Goal: Information Seeking & Learning: Learn about a topic

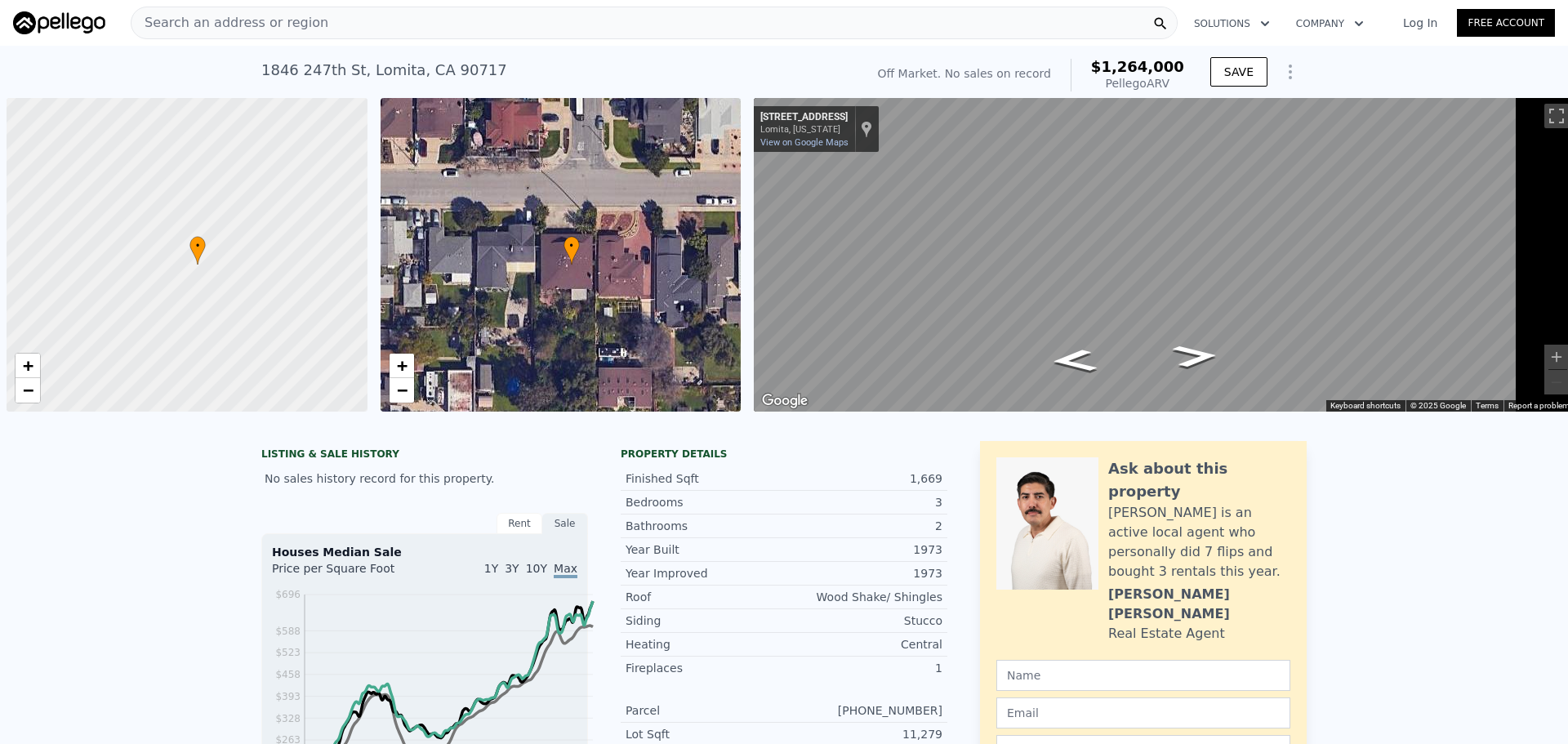
scroll to position [0, 7]
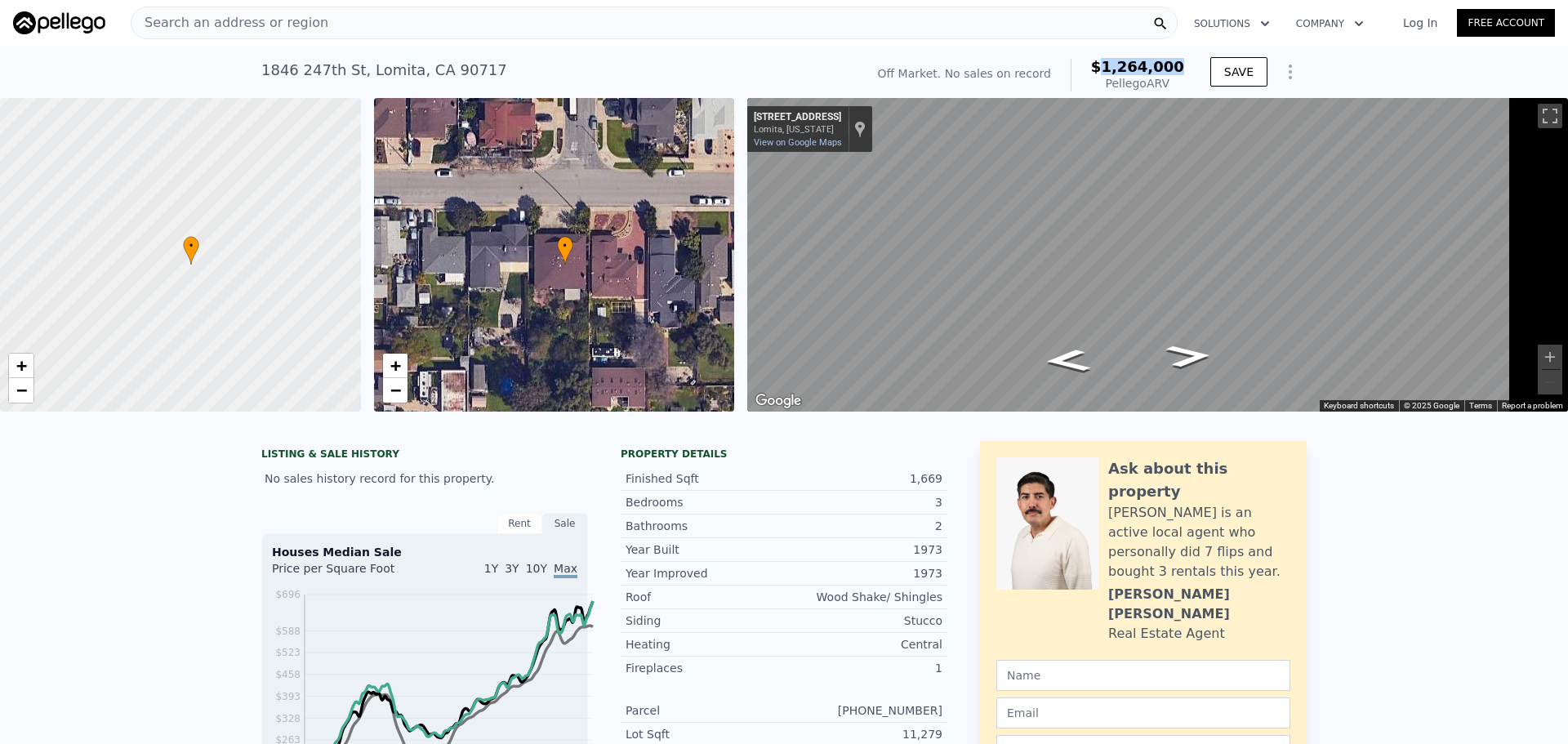
drag, startPoint x: 1132, startPoint y: 75, endPoint x: 1209, endPoint y: 79, distance: 77.1
click at [1191, 79] on div "Off Market. No sales on record $1,264,000 Pellego ARV" at bounding box center [1030, 74] width 319 height 46
click at [313, 33] on span "Search an address or region" at bounding box center [229, 23] width 197 height 20
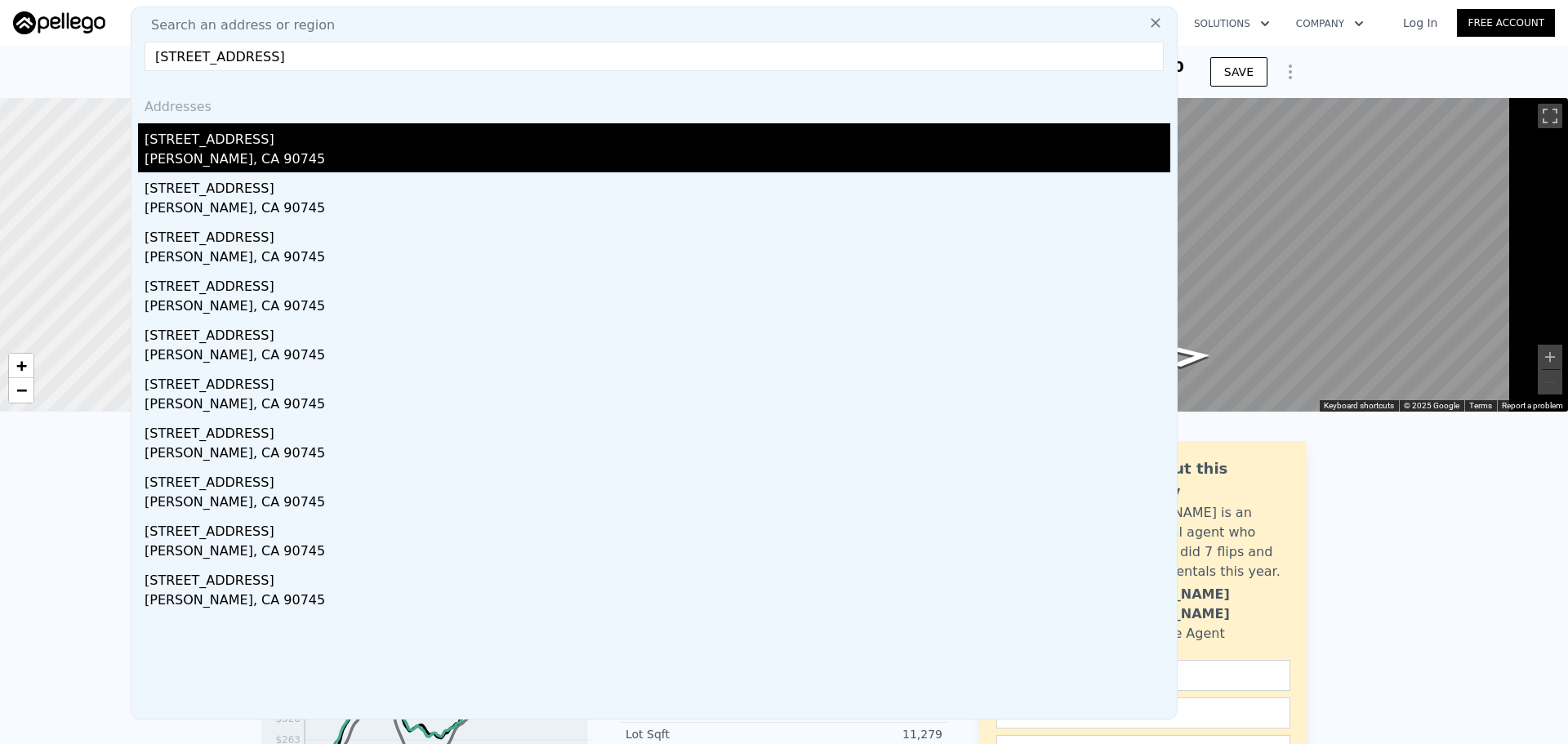
type input "[STREET_ADDRESS]"
click at [439, 144] on div "[STREET_ADDRESS]" at bounding box center [657, 136] width 1025 height 26
type input "1072"
type input "1703"
type input "2967"
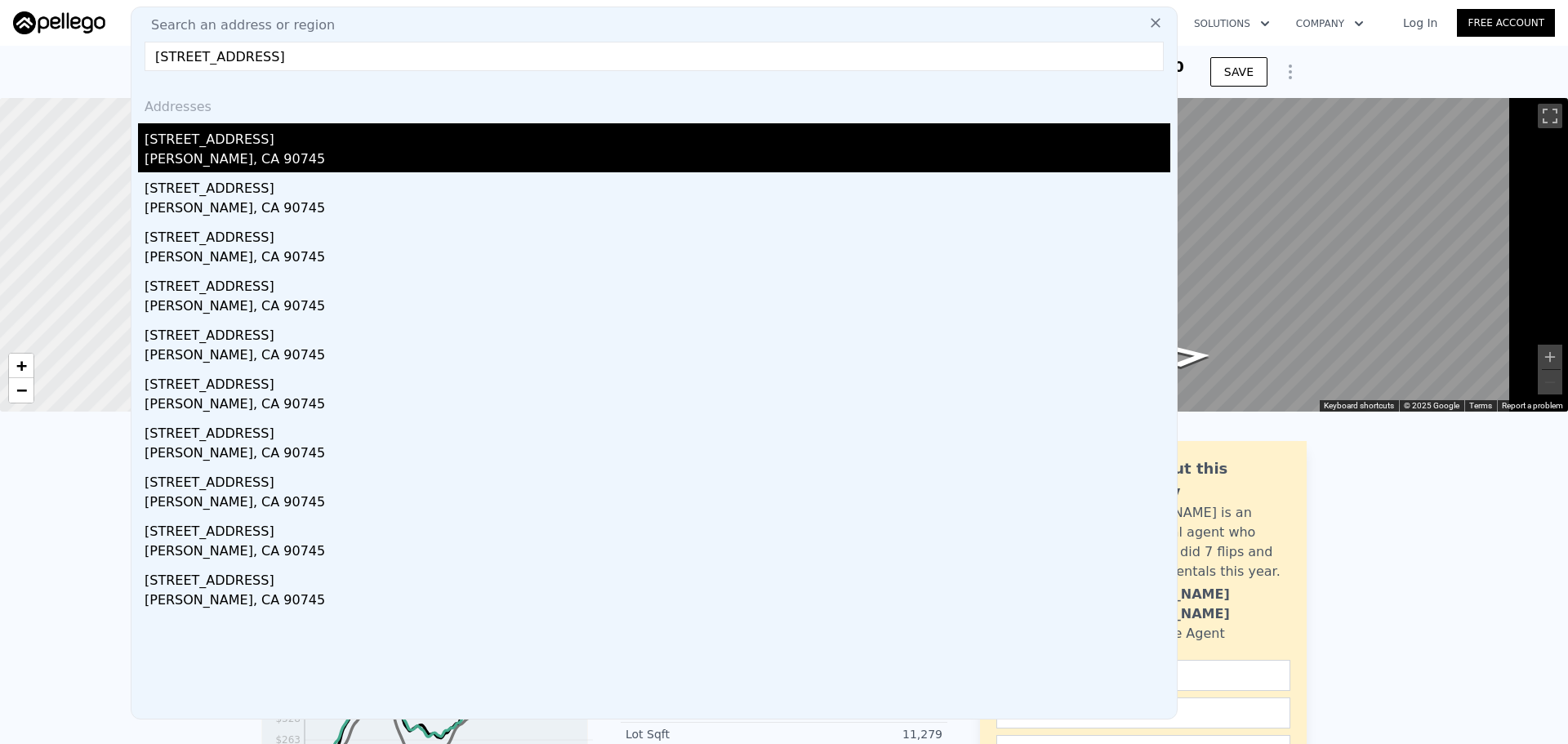
type input "7729"
type input "$ 831,000"
type input "6"
type input "$ 30,002"
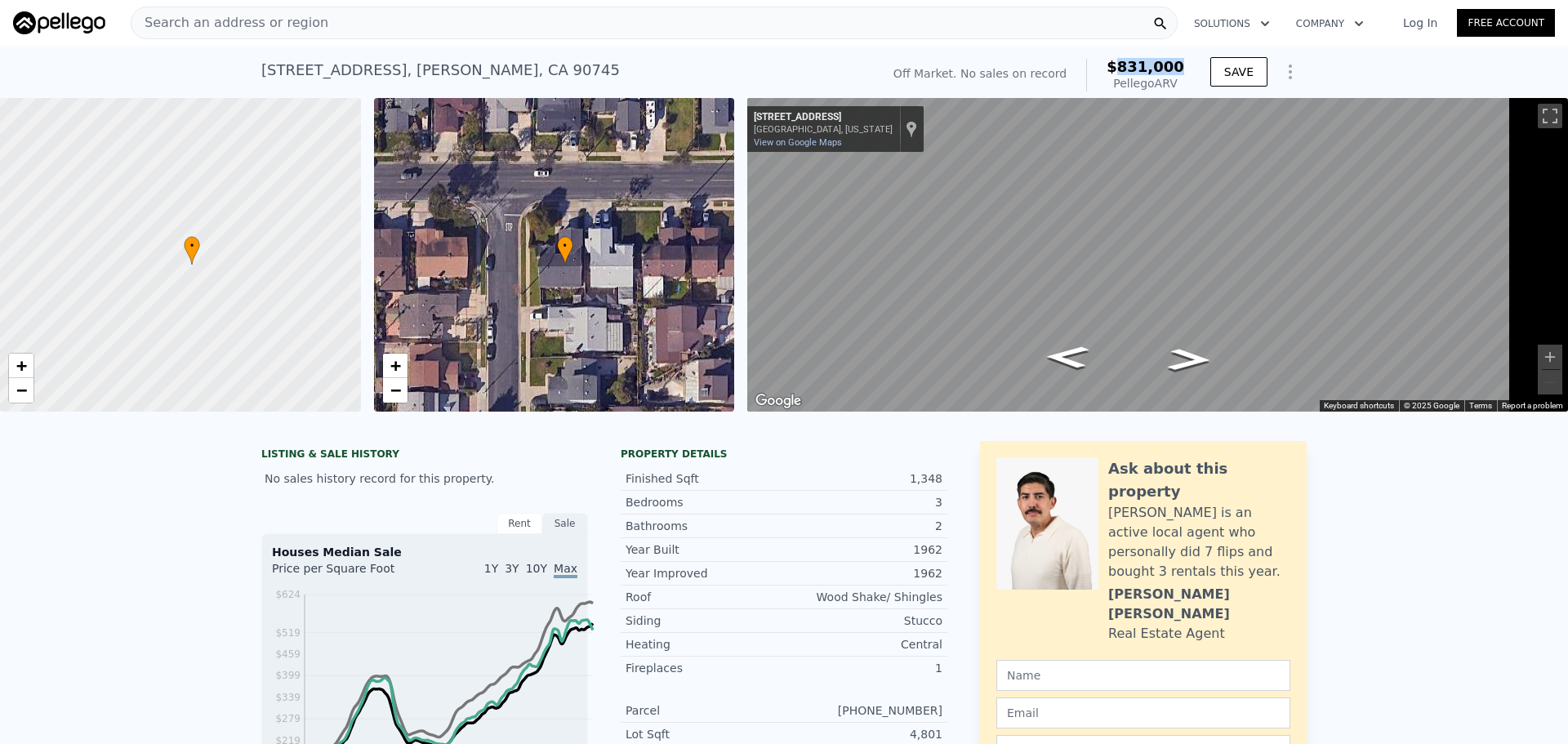
drag, startPoint x: 1150, startPoint y: 68, endPoint x: 1204, endPoint y: 73, distance: 54.2
click at [1184, 70] on span "$831,000" at bounding box center [1145, 67] width 78 height 17
click at [208, 231] on div at bounding box center [191, 264] width 460 height 400
drag, startPoint x: 287, startPoint y: 347, endPoint x: 158, endPoint y: 263, distance: 153.9
click at [158, 263] on div at bounding box center [191, 264] width 460 height 400
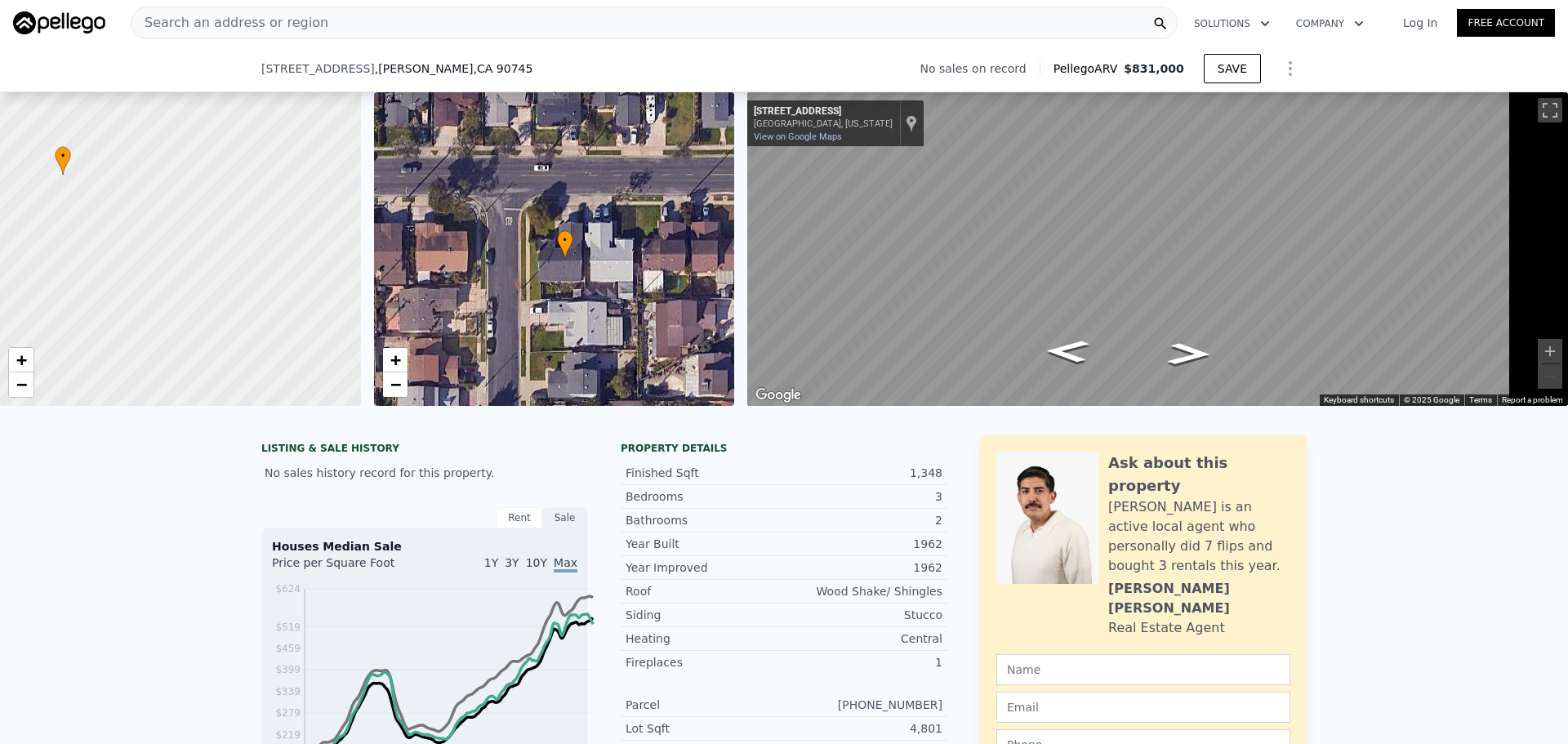
scroll to position [265, 0]
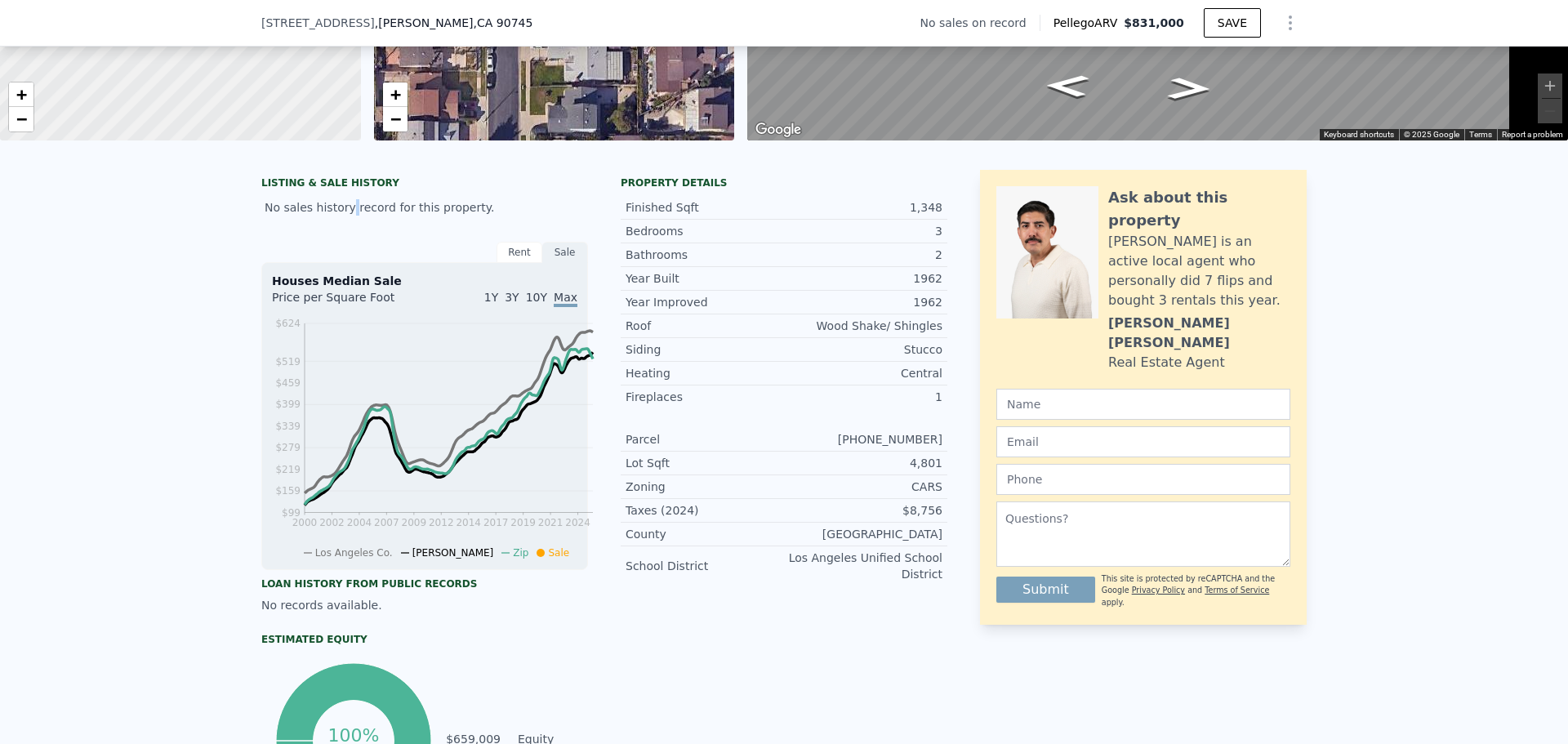
click at [309, 273] on div "LISTING & SALE HISTORY No sales history record for this property. Rent Sale Ren…" at bounding box center [424, 495] width 326 height 652
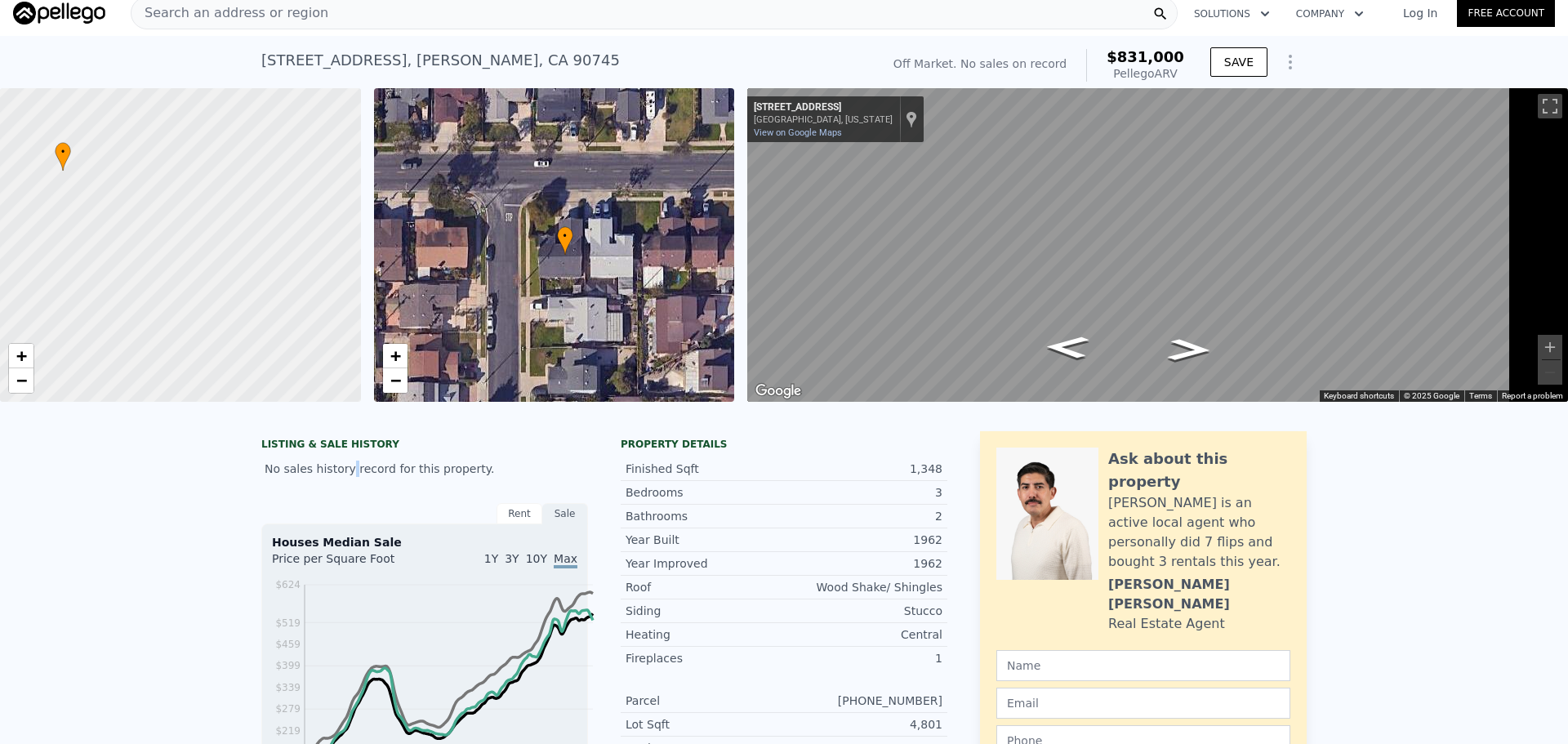
scroll to position [0, 0]
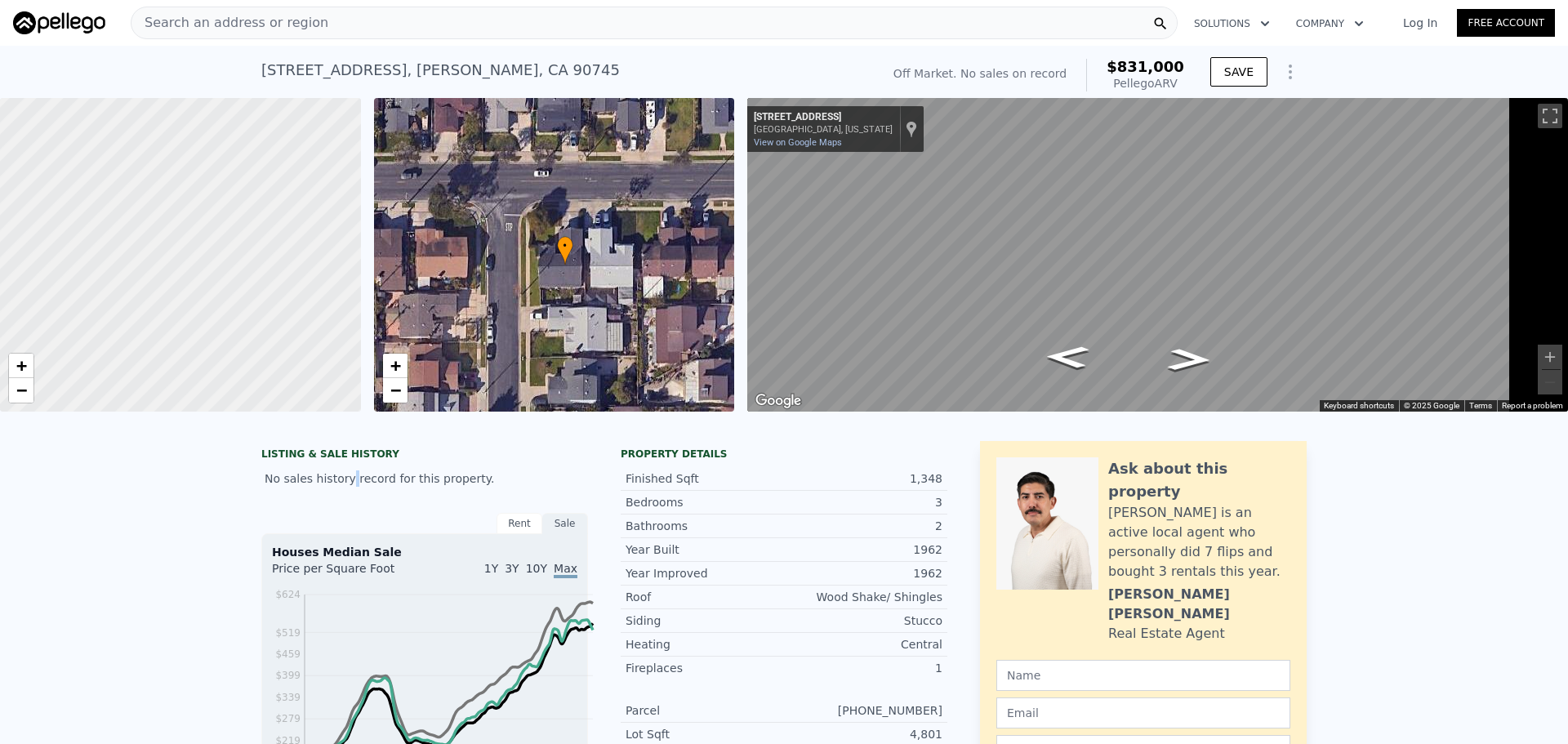
drag, startPoint x: 310, startPoint y: 320, endPoint x: 203, endPoint y: 266, distance: 119.9
click at [203, 266] on div at bounding box center [191, 264] width 460 height 400
drag, startPoint x: 248, startPoint y: 291, endPoint x: 324, endPoint y: 325, distance: 83.3
click at [324, 325] on div at bounding box center [184, 256] width 460 height 400
drag, startPoint x: 192, startPoint y: 231, endPoint x: 307, endPoint y: 352, distance: 166.9
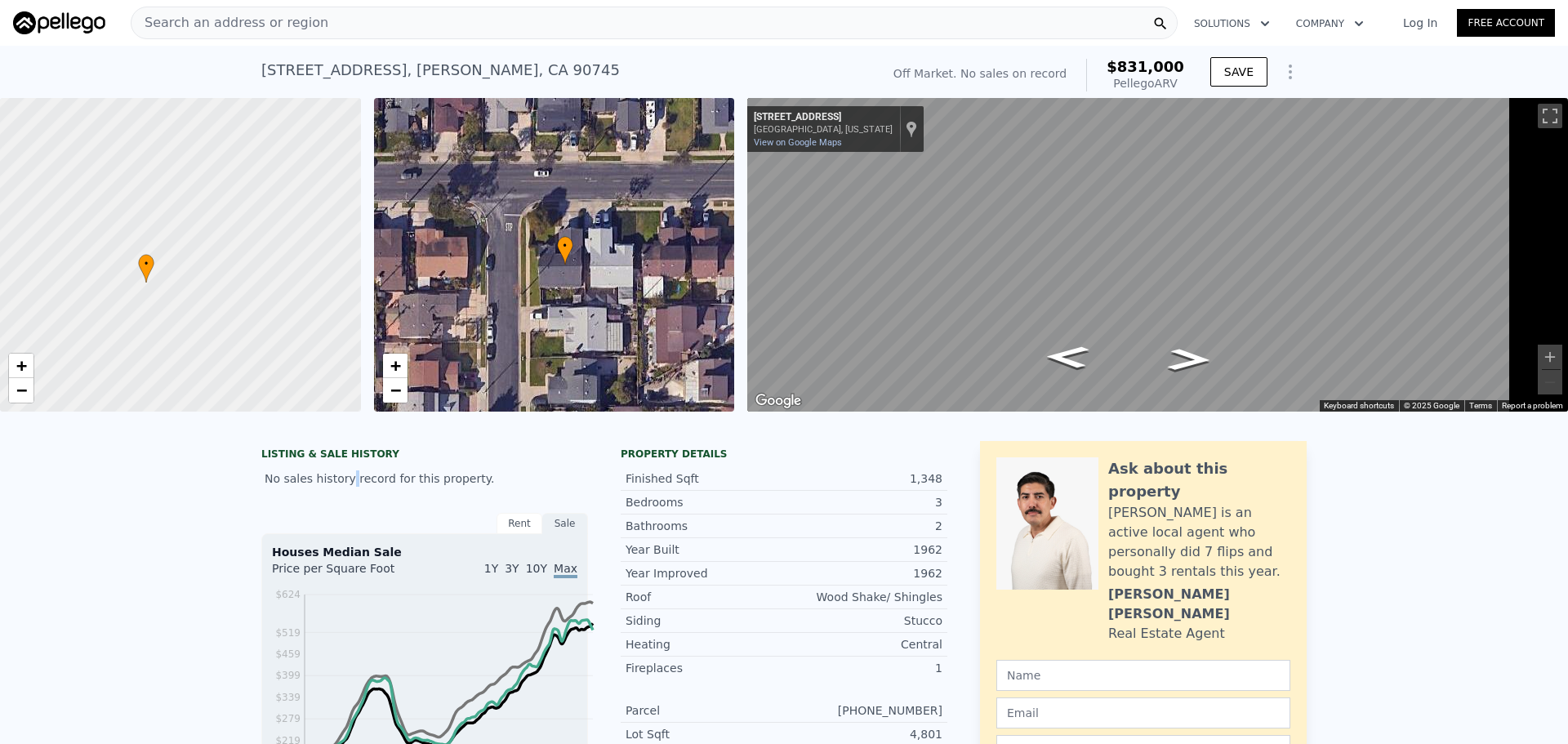
click at [307, 352] on div at bounding box center [191, 264] width 460 height 400
drag, startPoint x: 286, startPoint y: 379, endPoint x: 196, endPoint y: 294, distance: 123.8
click at [196, 294] on div at bounding box center [191, 264] width 460 height 400
